Goal: Information Seeking & Learning: Learn about a topic

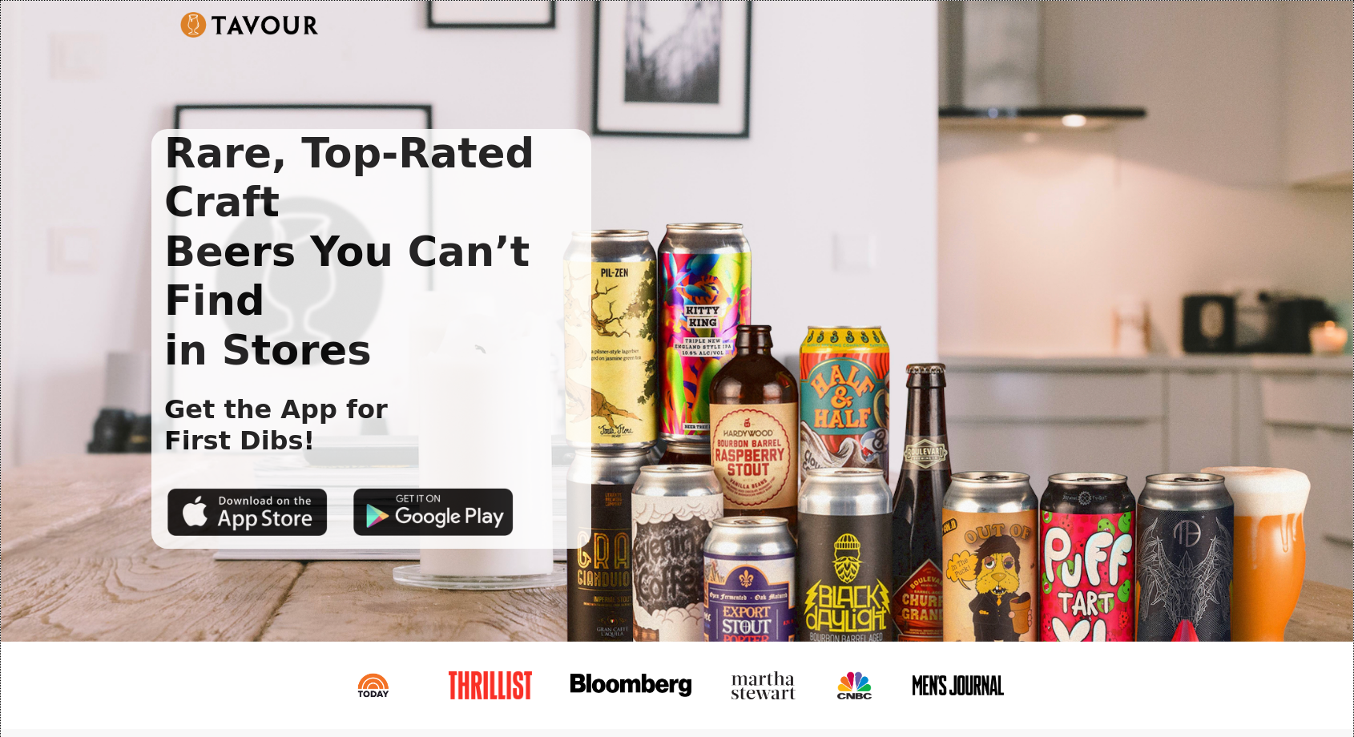
click at [148, 96] on div "Rare, Top-Rated Craft Beers You Can’t Find in Stores Get the App for First Dibs!" at bounding box center [677, 321] width 1352 height 641
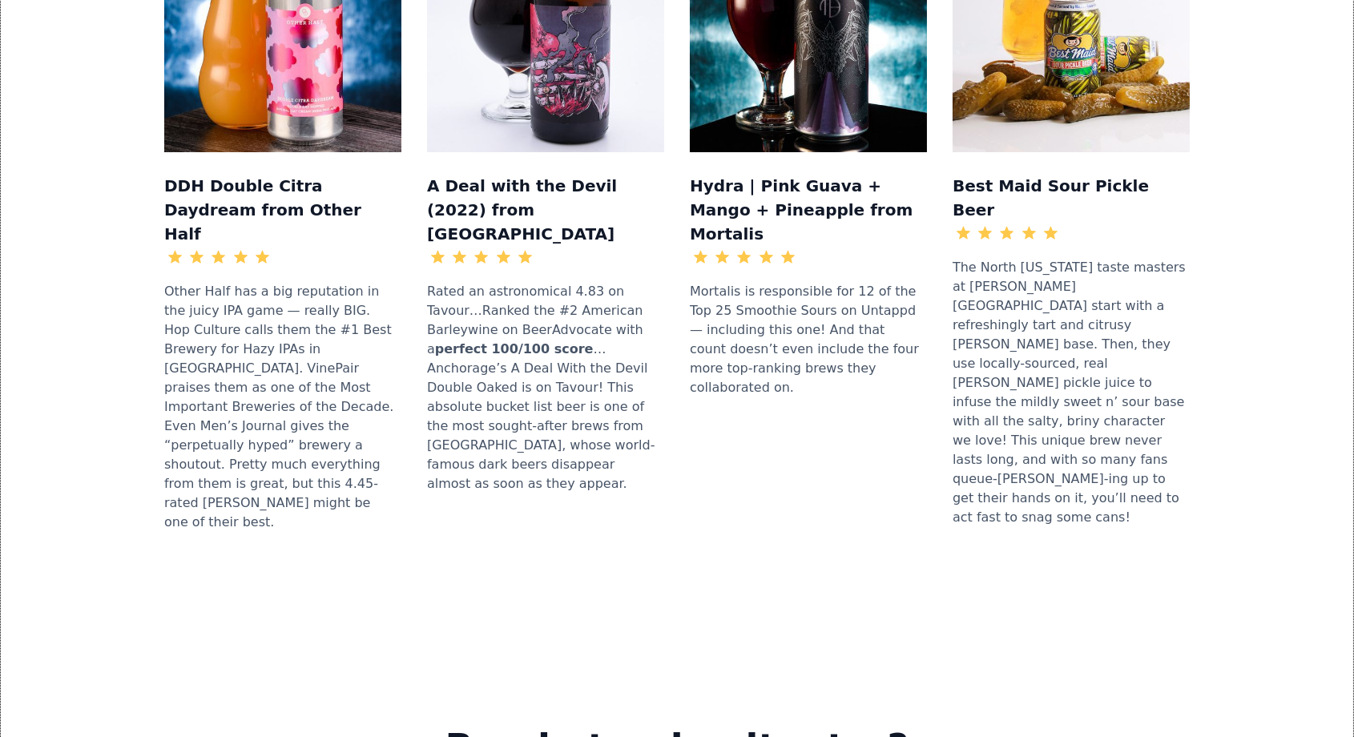
scroll to position [1918, 0]
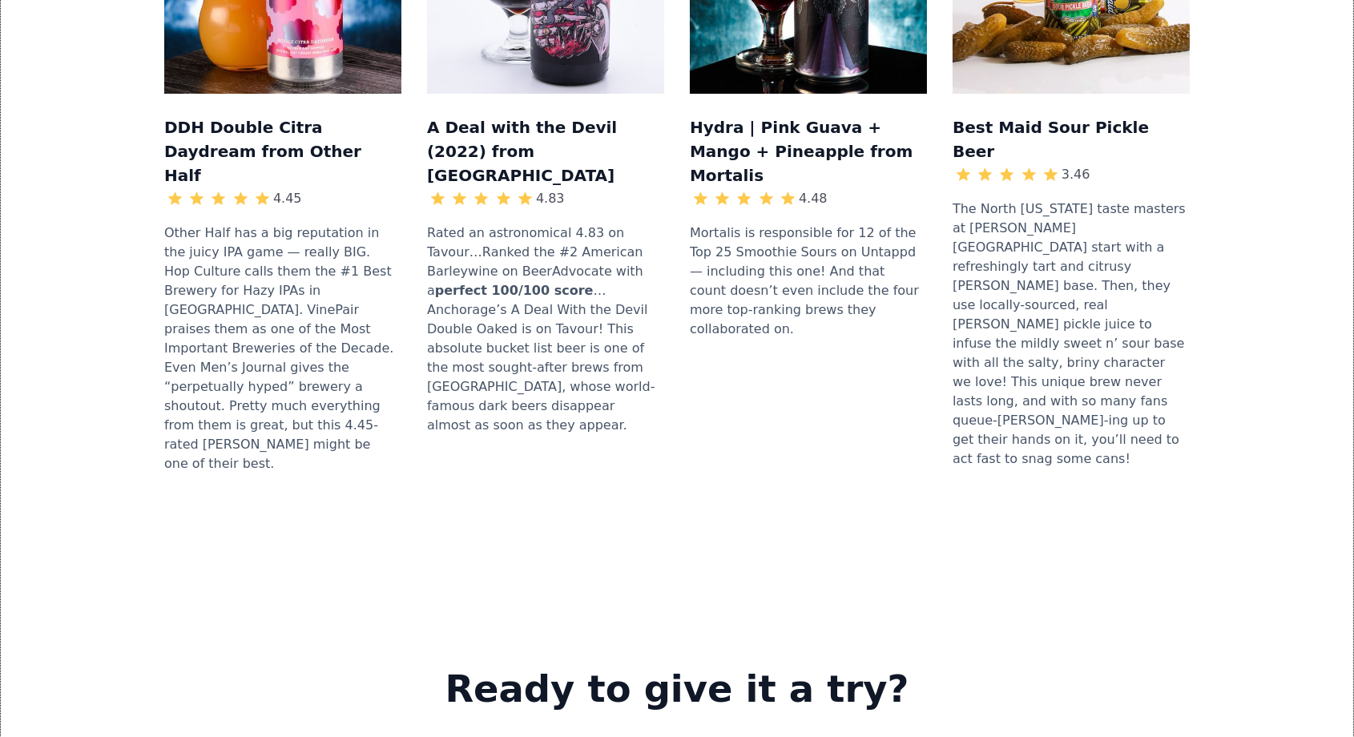
click at [148, 96] on div "DDH Double Citra Daydream from Other Half 4.45 Other Half has a big reputation …" at bounding box center [676, 172] width 1301 height 734
click at [123, 94] on div "DDH Double Citra Daydream from Other Half 4.45 Other Half has a big reputation …" at bounding box center [676, 172] width 1301 height 734
click at [129, 148] on div "DDH Double Citra Daydream from Other Half 4.45 Other Half has a big reputation …" at bounding box center [676, 172] width 1301 height 734
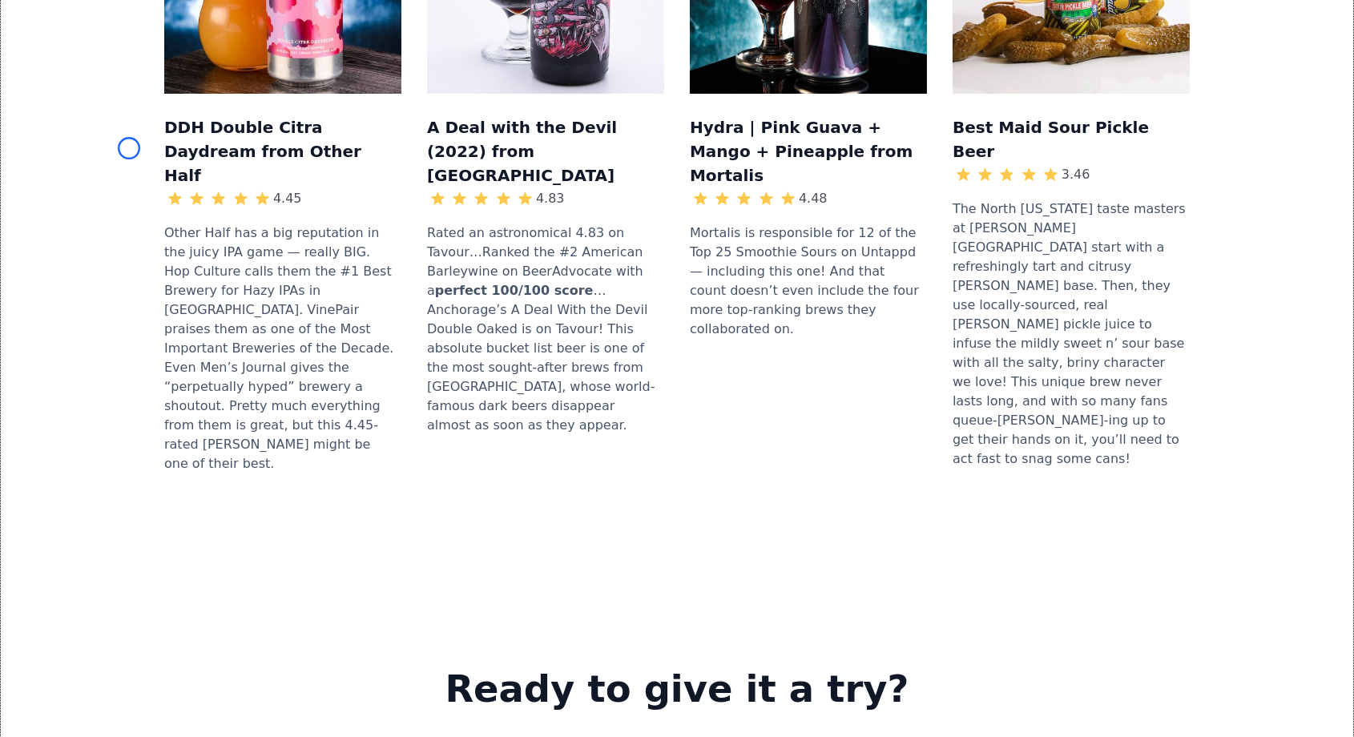
scroll to position [2393, 0]
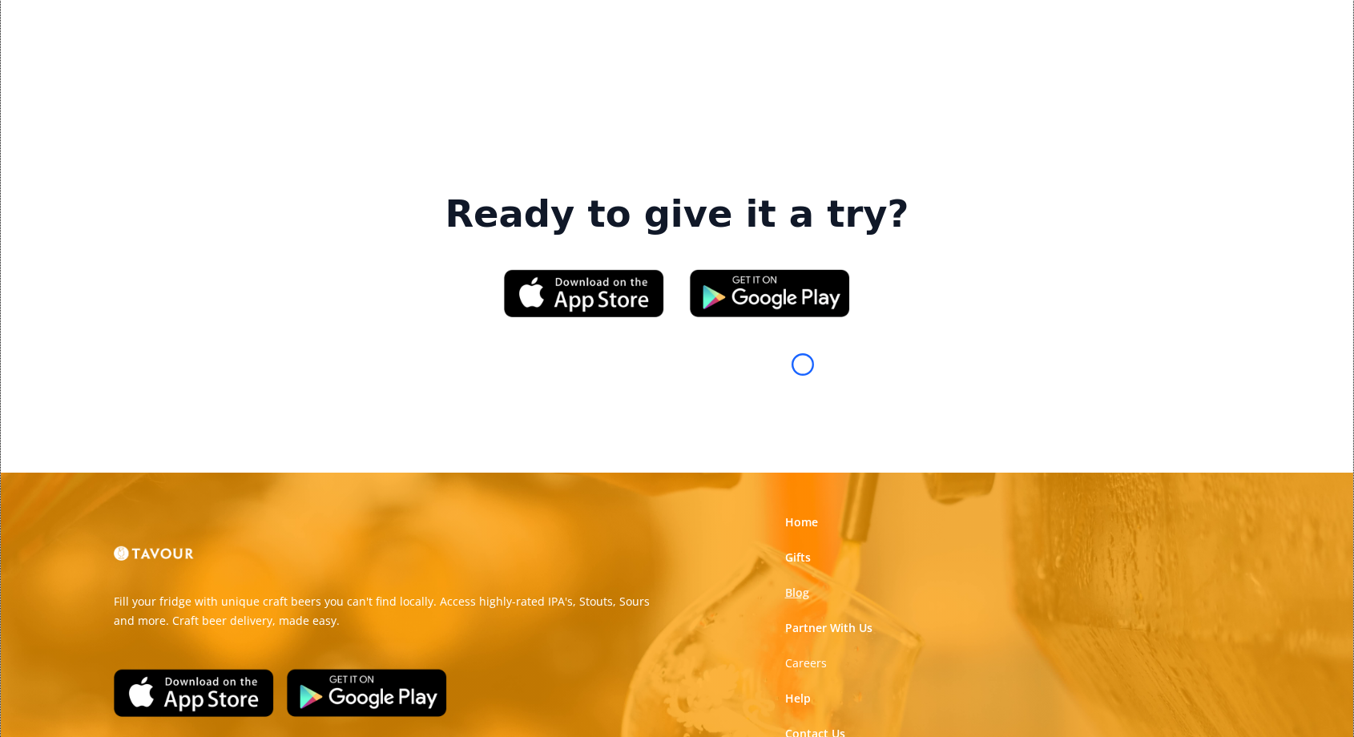
click at [803, 585] on link "Blog" at bounding box center [797, 593] width 24 height 16
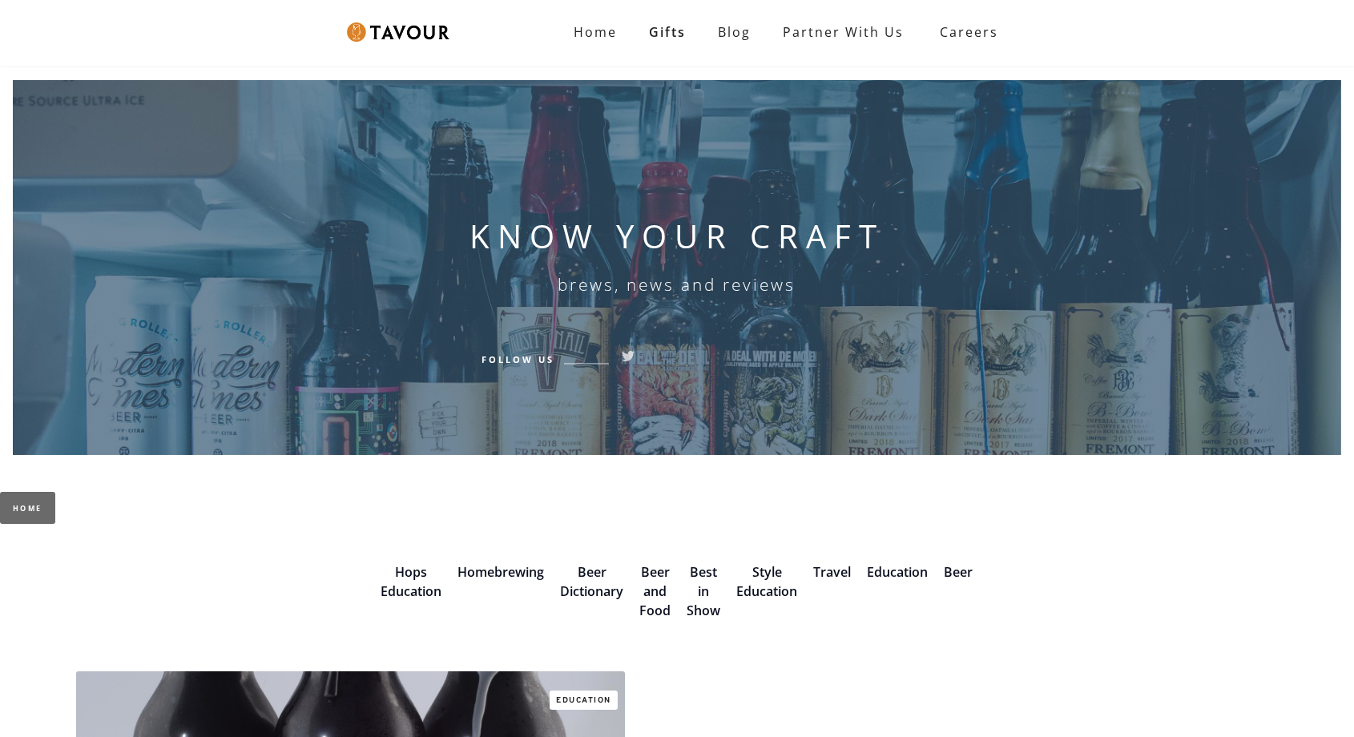
click at [803, 364] on div "KNOW YOUR CRAFT brews, news and reviews Follow Us" at bounding box center [676, 260] width 415 height 360
click at [123, 145] on div "KNOW YOUR CRAFT brews, news and reviews Follow Us" at bounding box center [677, 260] width 1202 height 360
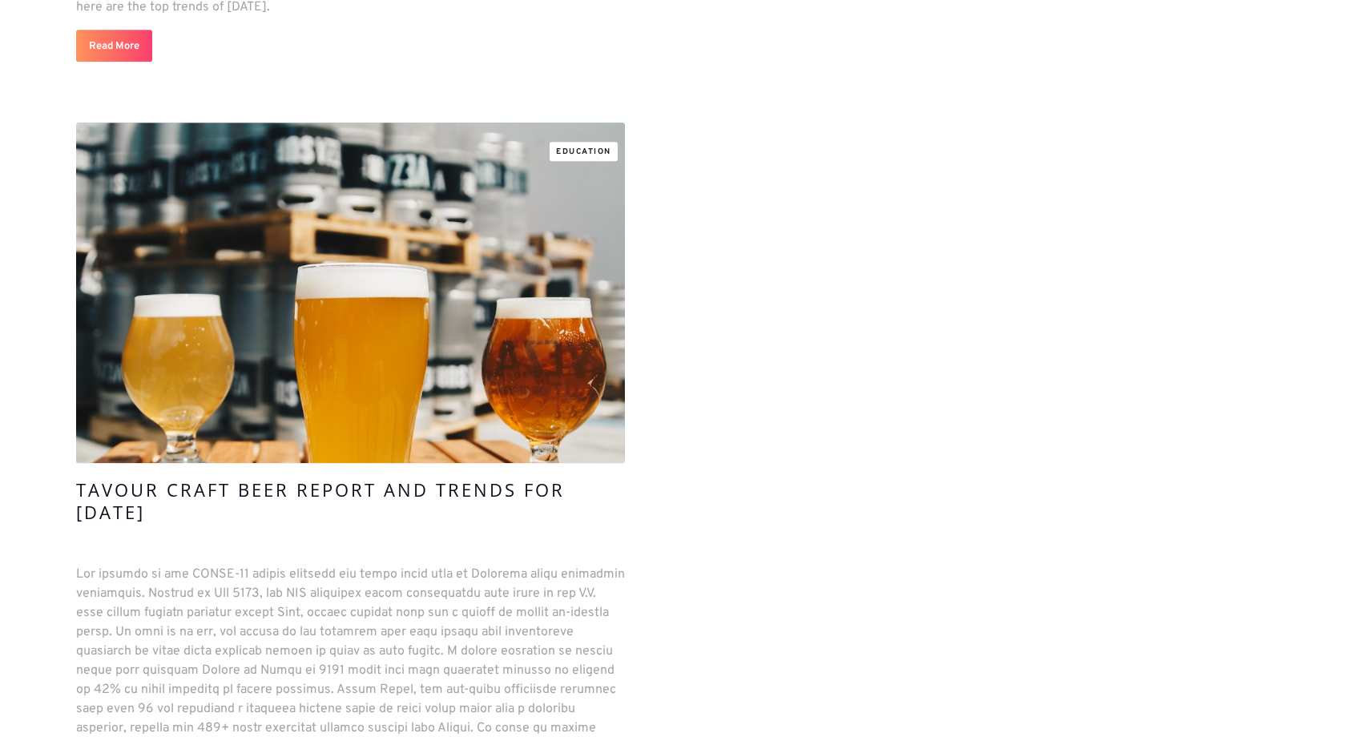
scroll to position [9659, 0]
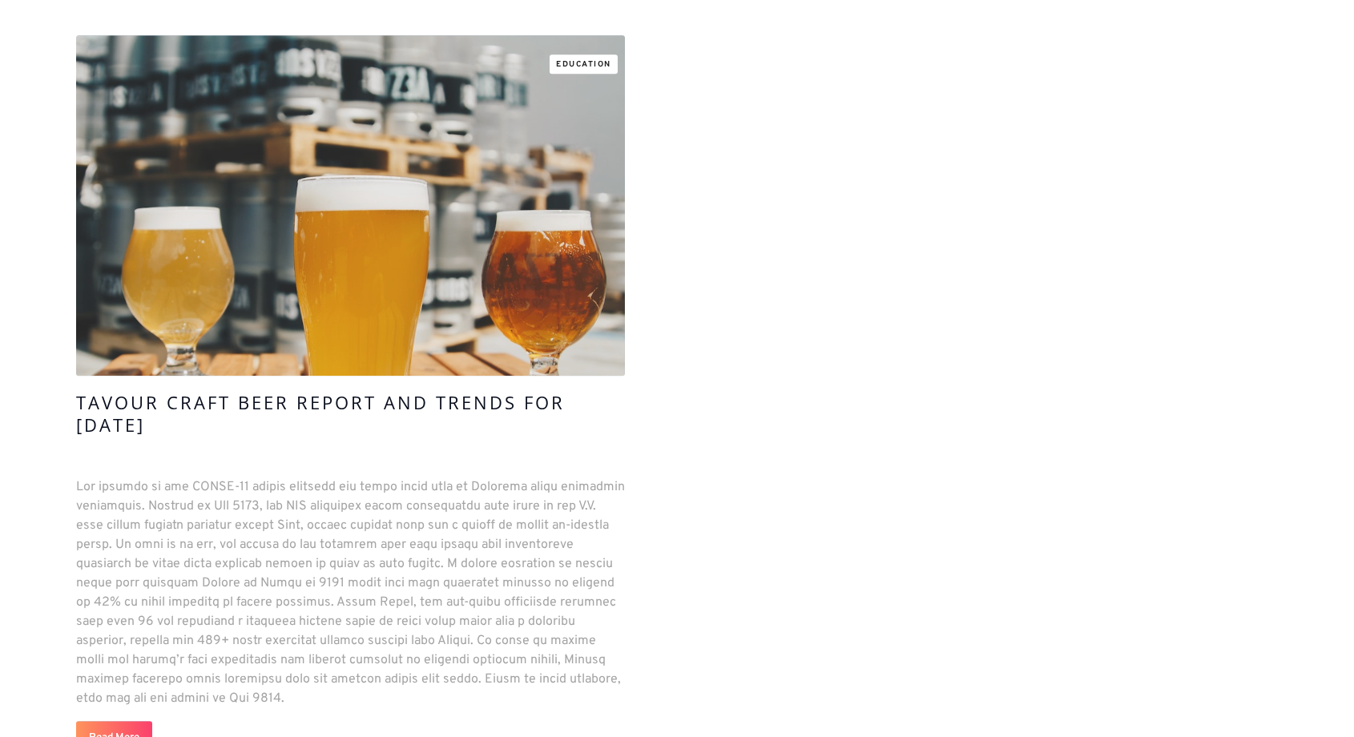
click at [123, 145] on link at bounding box center [350, 205] width 549 height 340
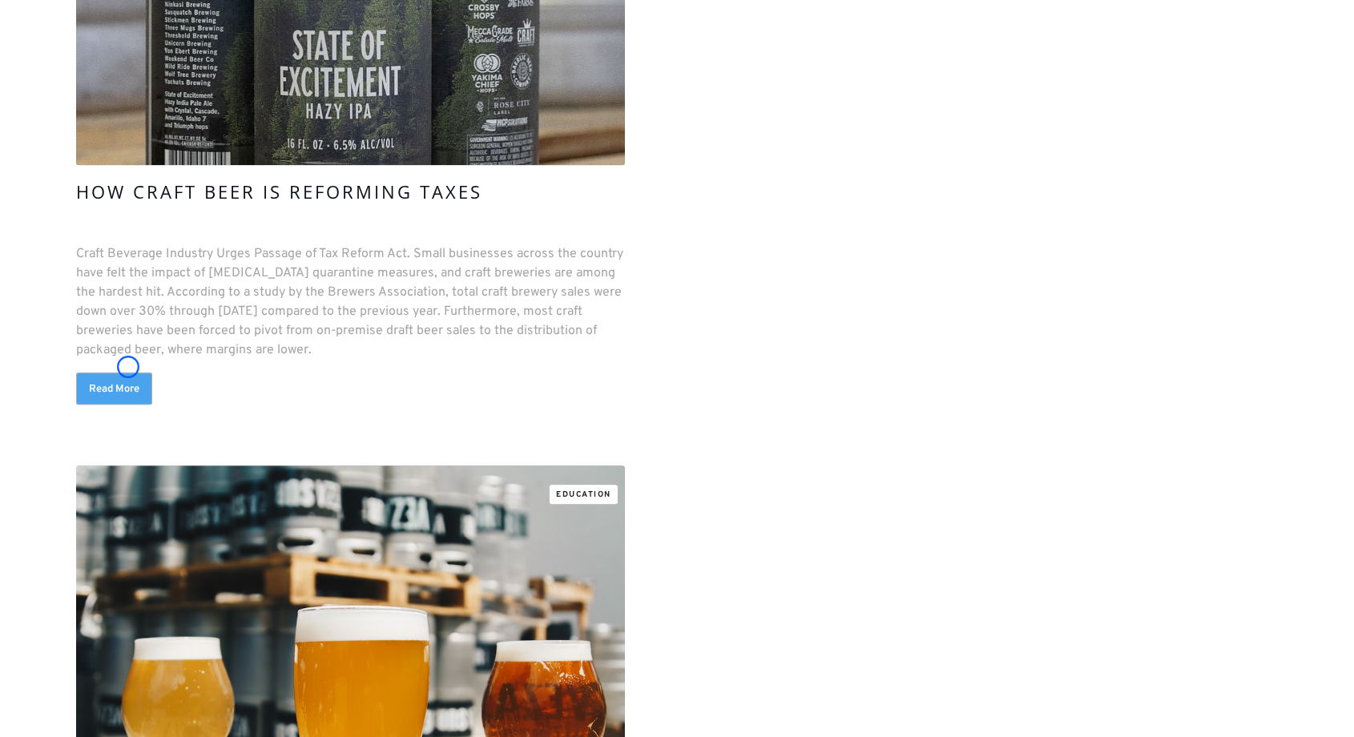
click at [128, 372] on link "Read More" at bounding box center [114, 388] width 76 height 32
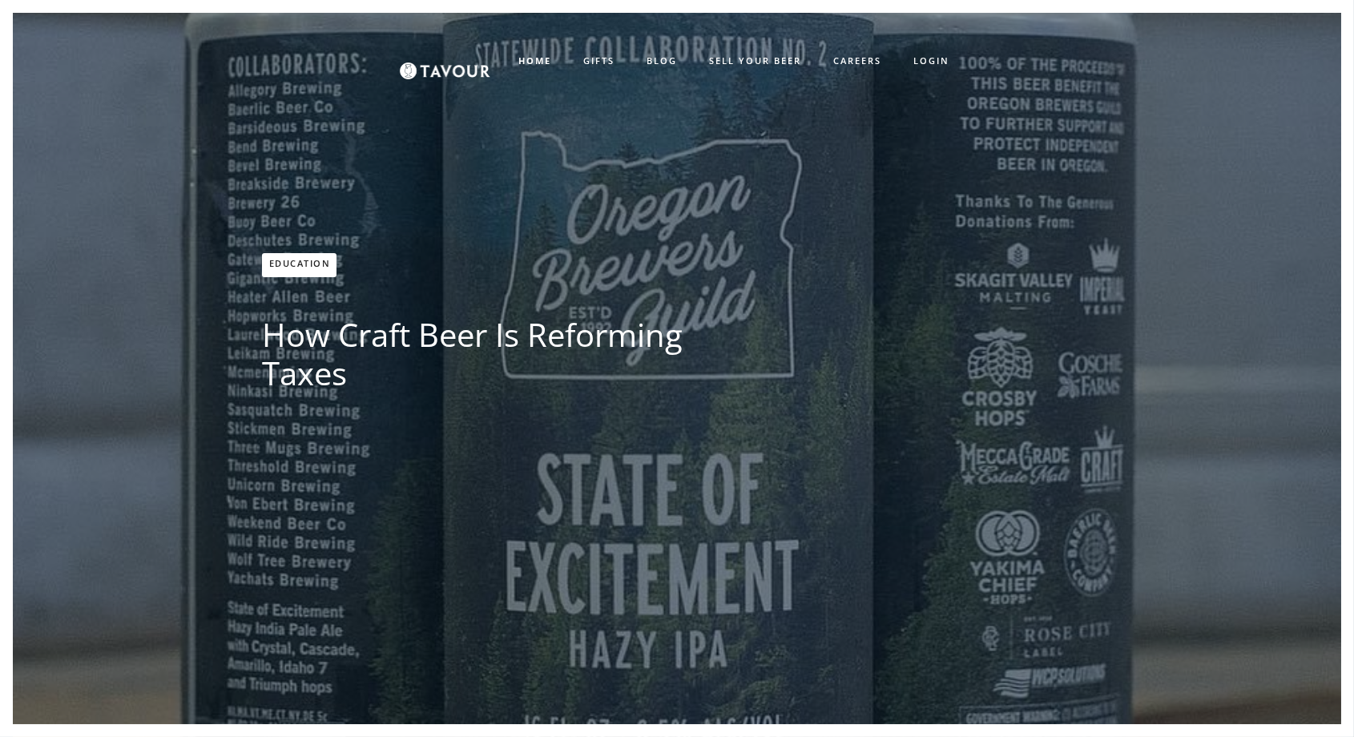
click at [128, 367] on div "Education How Craft Beer Is Reforming Taxes Tavour" at bounding box center [677, 381] width 1264 height 737
click at [158, 87] on div "HOME GIFTS BLOG SELL YOUR BEER CAREERS LOGIN SIGN UP" at bounding box center [677, 61] width 1202 height 64
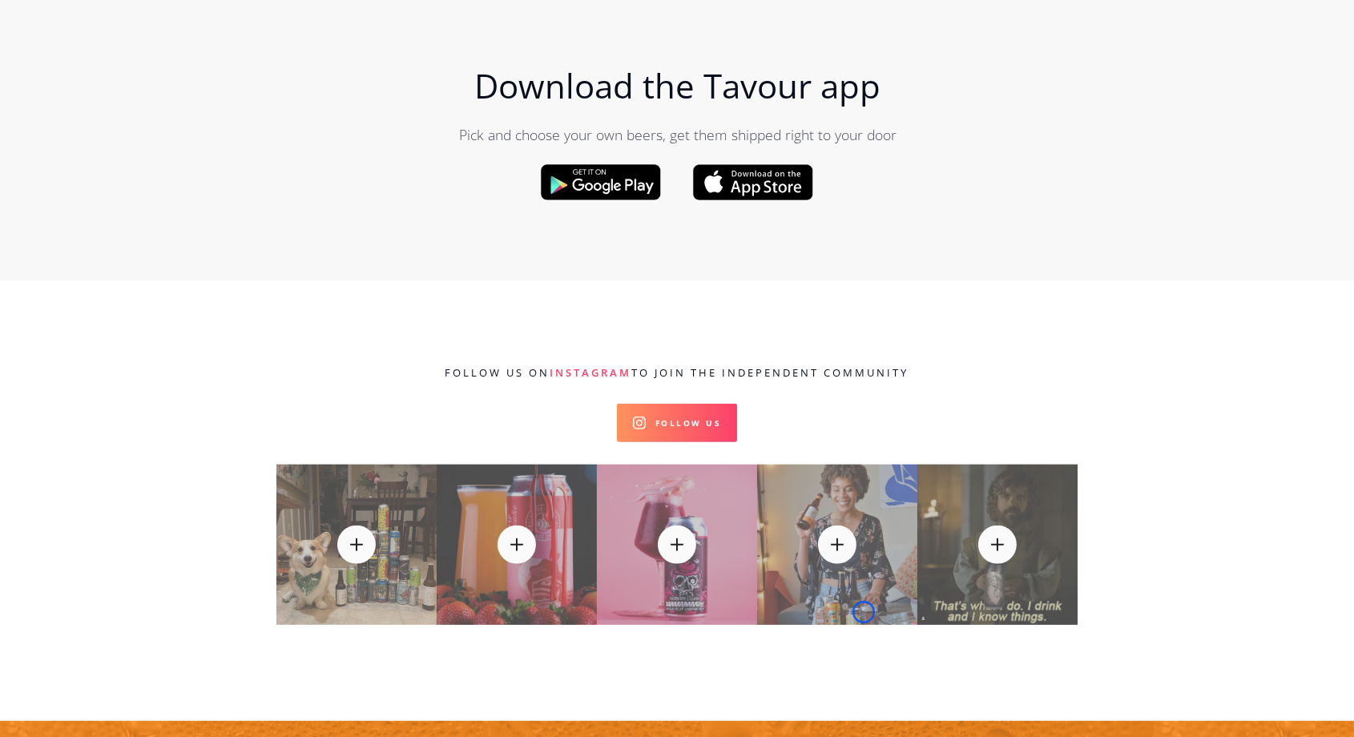
scroll to position [2379, 0]
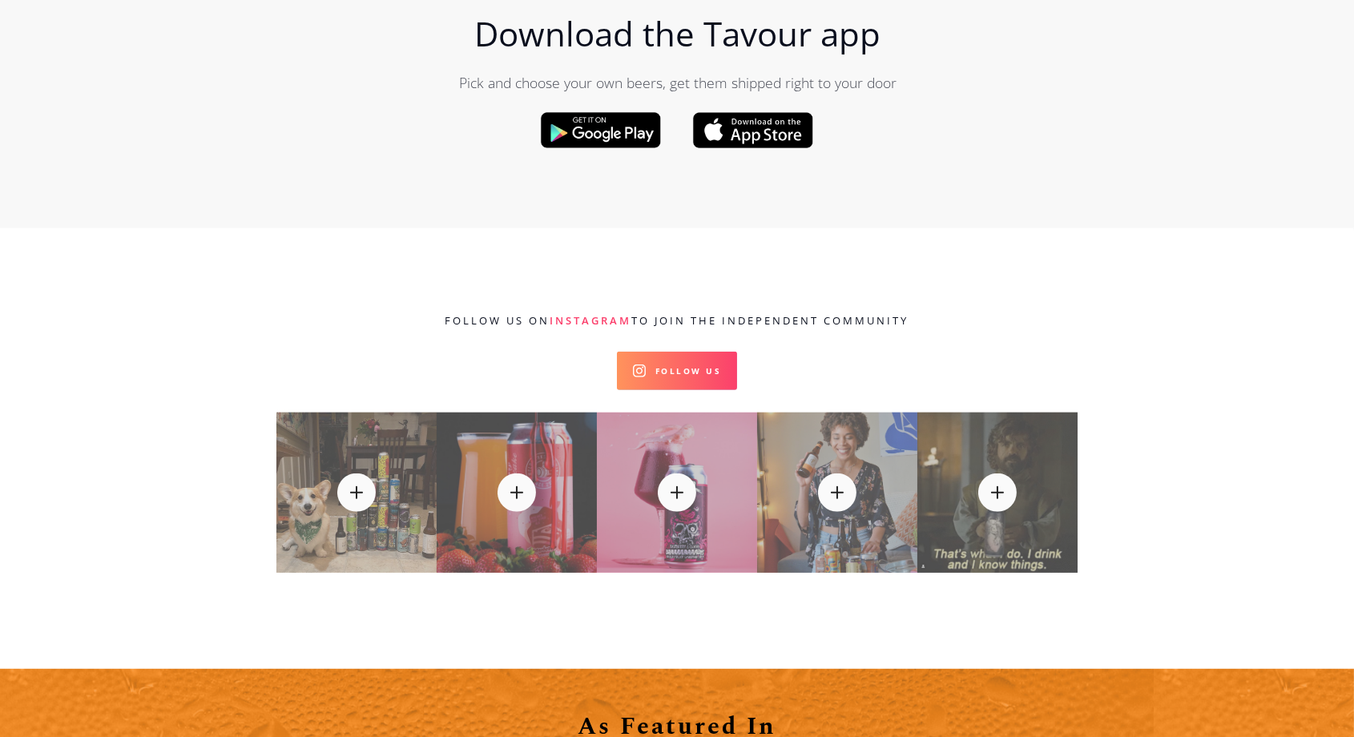
click at [158, 87] on div "Download the Tavour app Pick and choose your own beers, get them shipped right …" at bounding box center [677, 69] width 1354 height 318
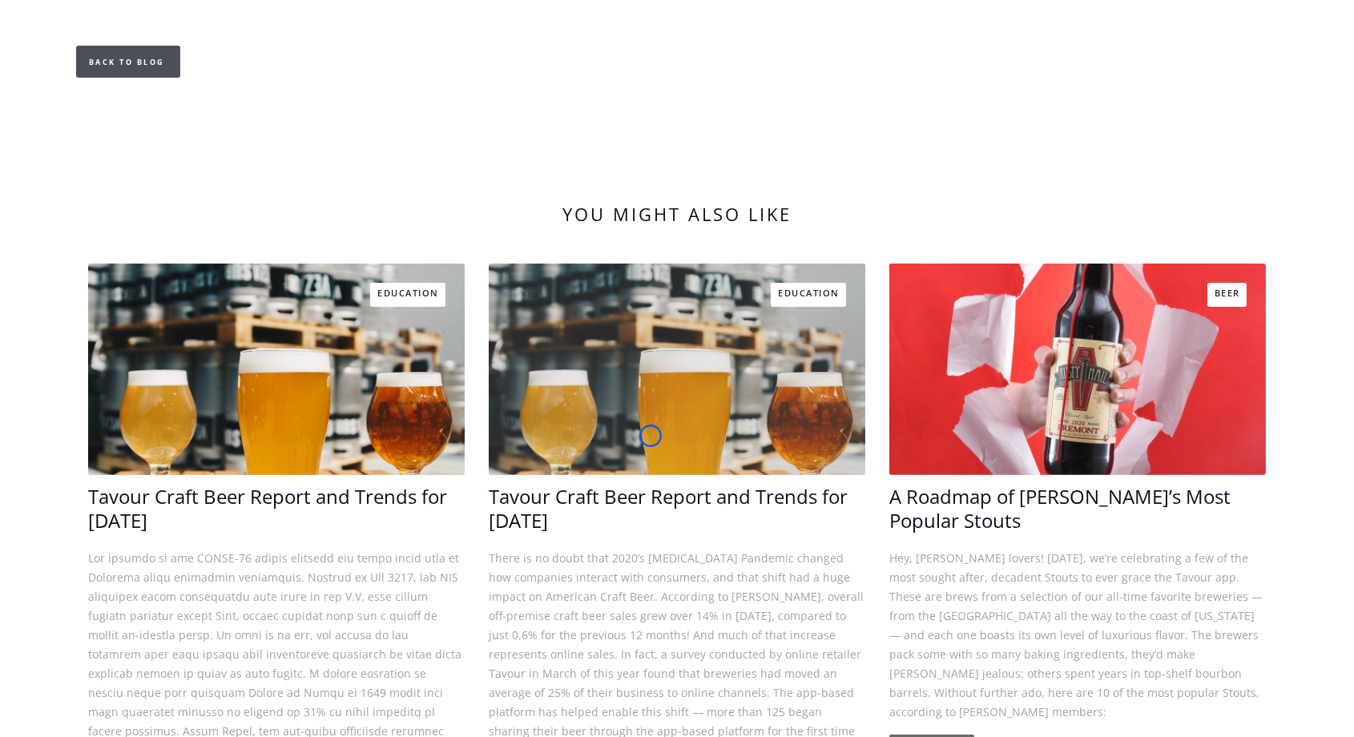
click at [650, 436] on link at bounding box center [677, 369] width 376 height 211
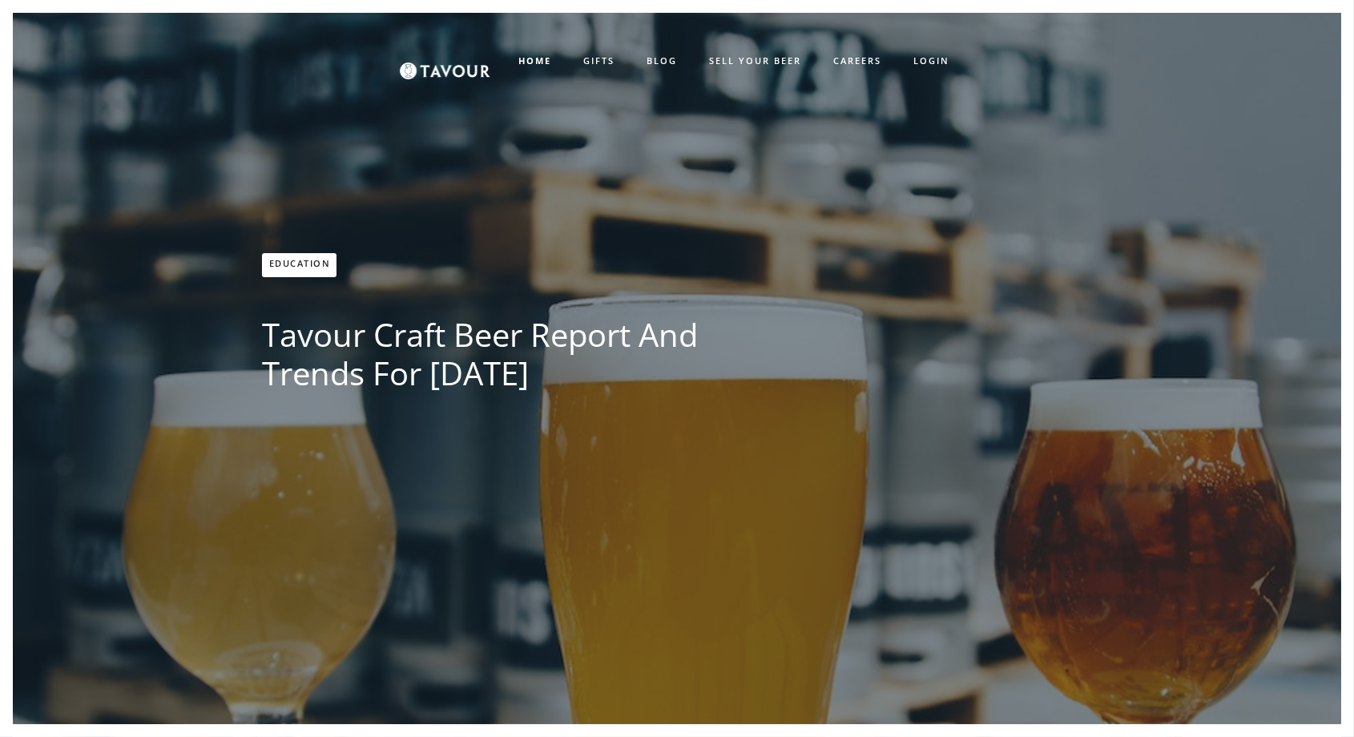
click at [650, 436] on div "Education Tavour Craft Beer Report and Trends for April 2021 Tavour" at bounding box center [490, 365] width 469 height 225
click at [136, 103] on div "Education Tavour Craft Beer Report and Trends for April 2021 Tavour" at bounding box center [677, 381] width 1264 height 737
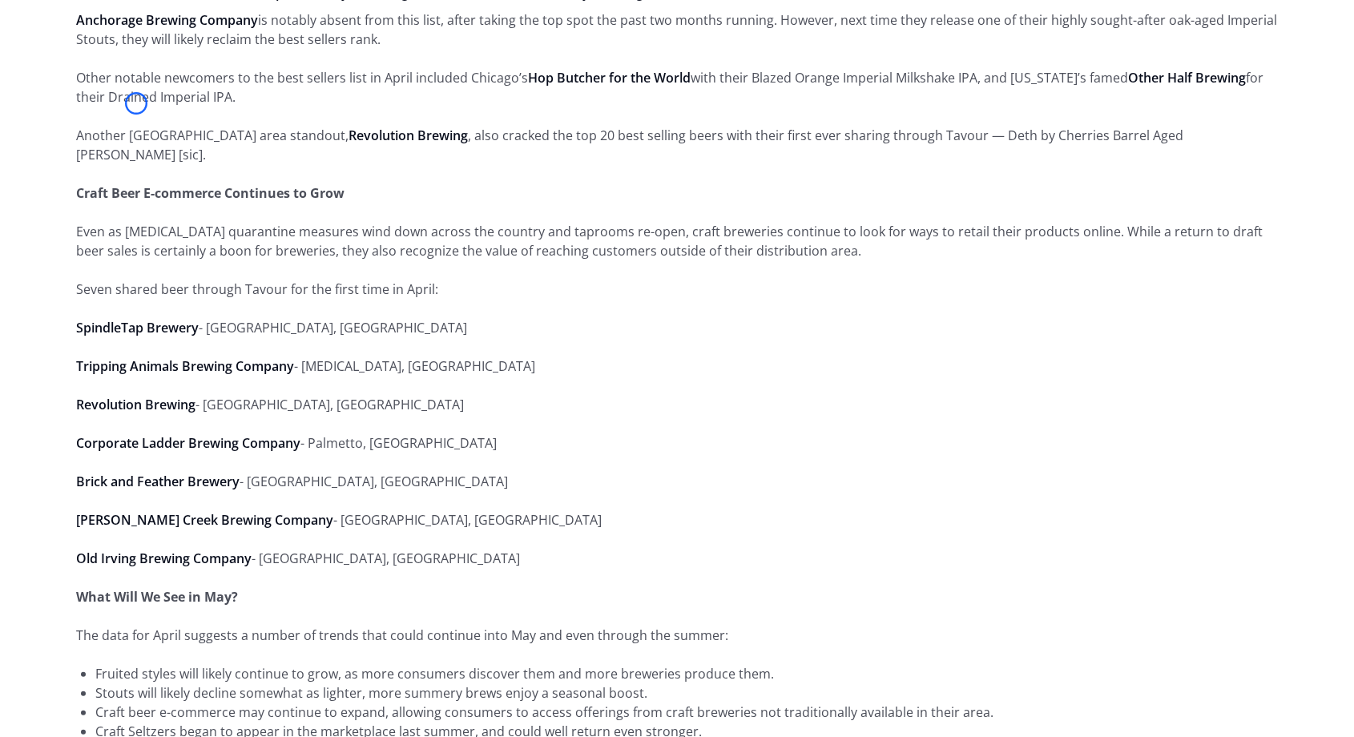
scroll to position [2777, 0]
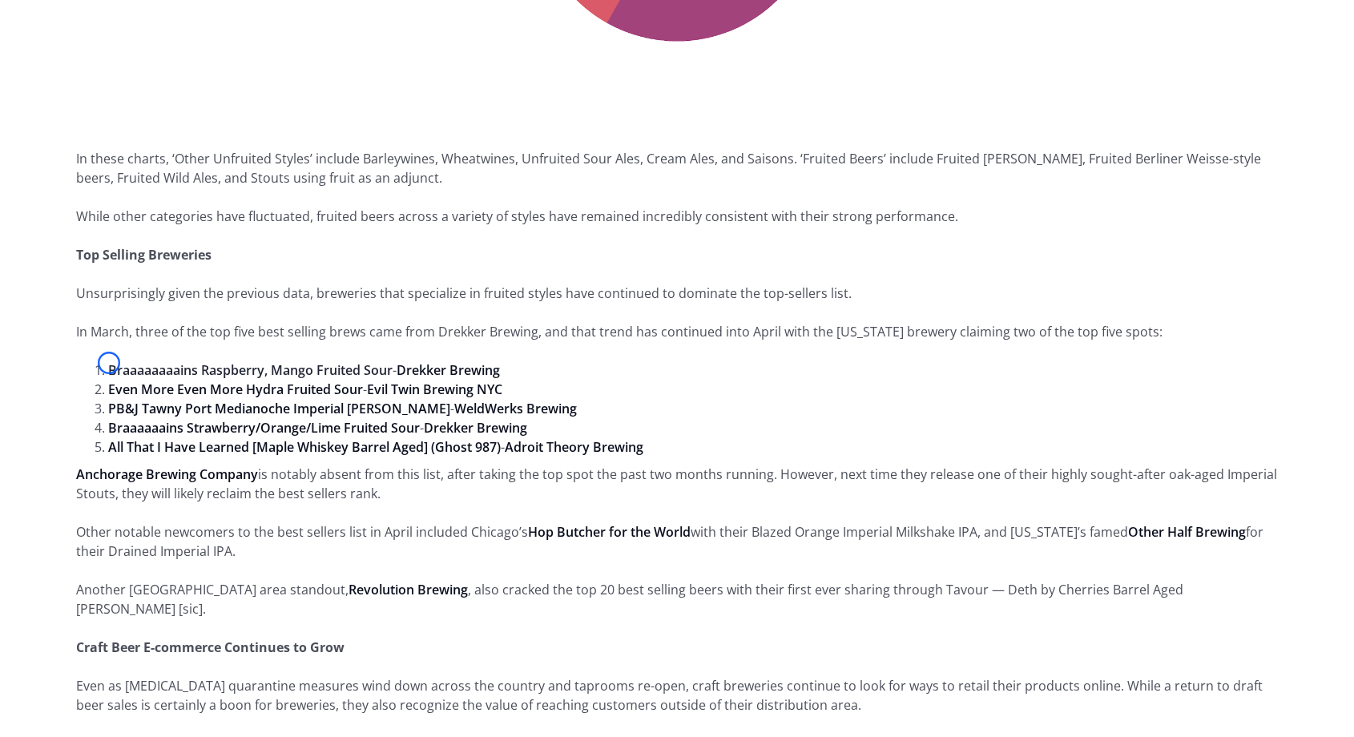
click at [109, 363] on link "Braaaaaaaains Raspberry, Mango Fruited Sour" at bounding box center [250, 370] width 284 height 18
